Goal: Task Accomplishment & Management: Use online tool/utility

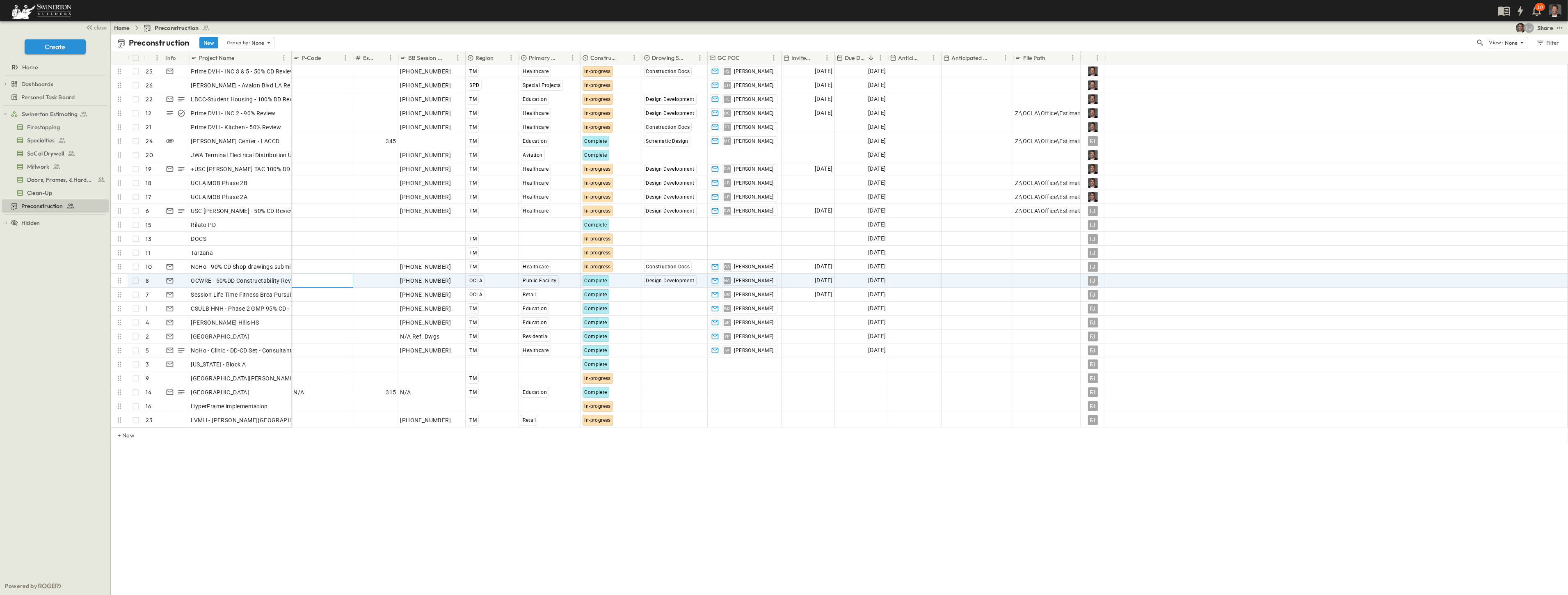
click at [342, 283] on div "Add P-Code" at bounding box center [323, 281] width 57 height 12
click at [254, 518] on div "Preconstruction New Group by: None View: None Filter # Info Project Name P-Code…" at bounding box center [839, 315] width 1457 height 561
